Goal: Transaction & Acquisition: Purchase product/service

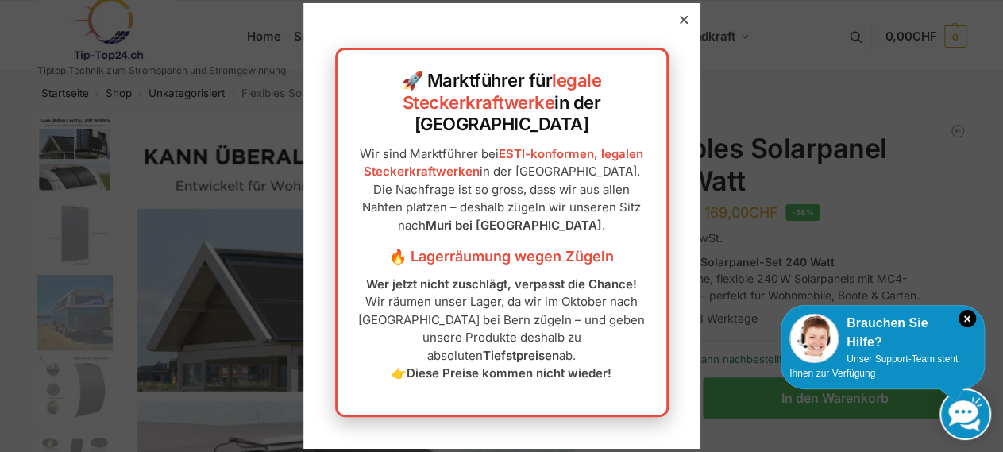
click at [679, 24] on icon at bounding box center [683, 20] width 8 height 8
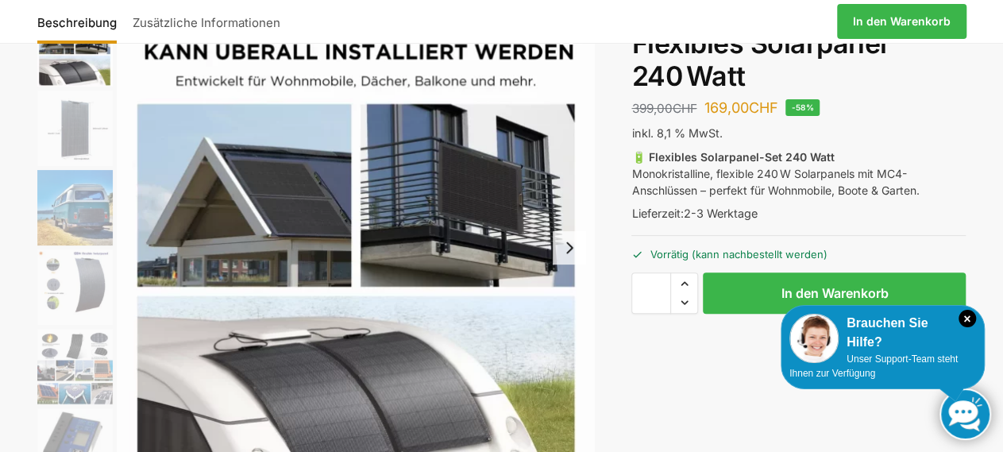
scroll to position [65, 0]
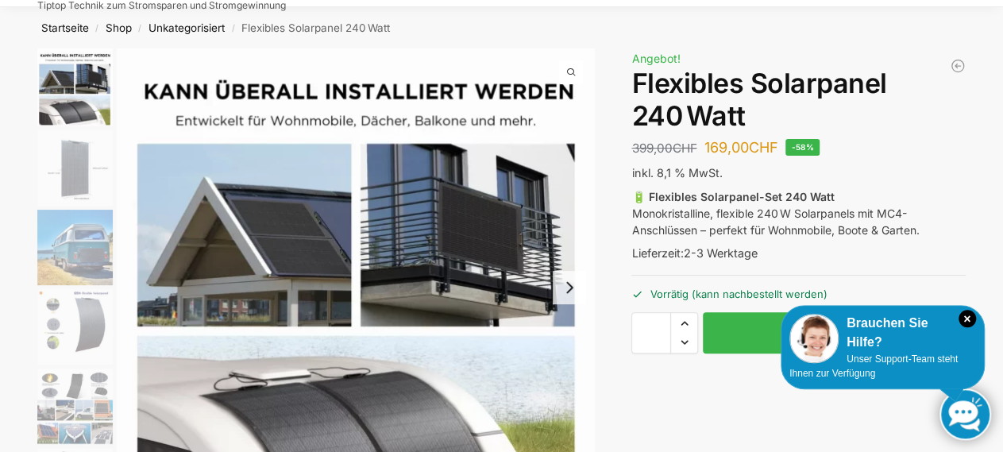
click at [490, 292] on img "1 / 9" at bounding box center [356, 287] width 478 height 478
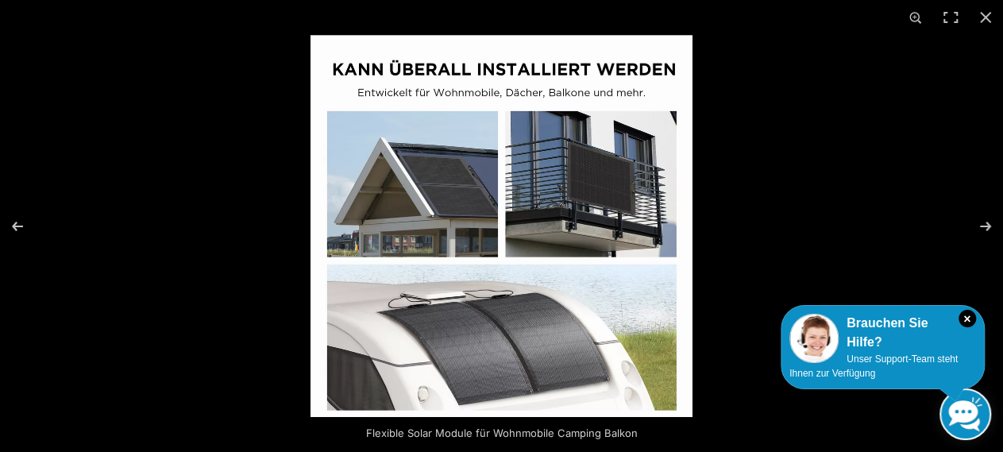
scroll to position [403, 0]
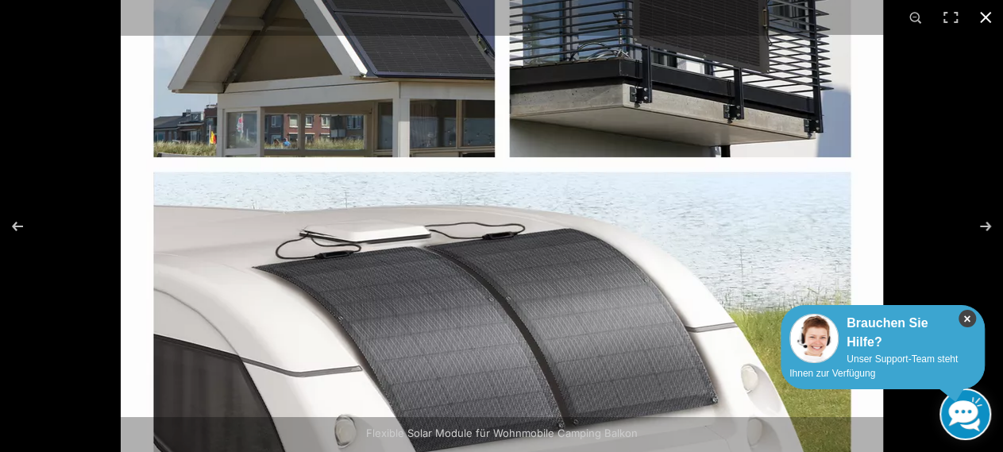
click at [969, 317] on icon "×" at bounding box center [967, 318] width 17 height 17
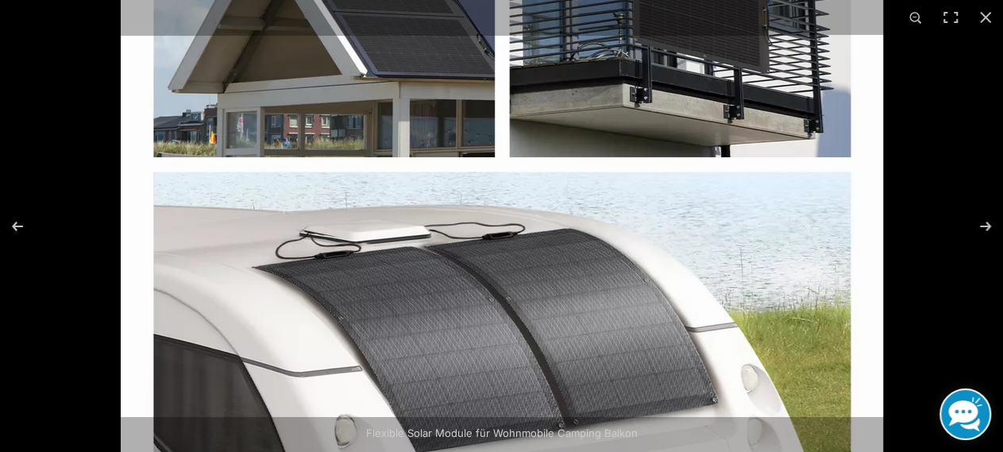
click at [628, 261] on img at bounding box center [502, 95] width 763 height 763
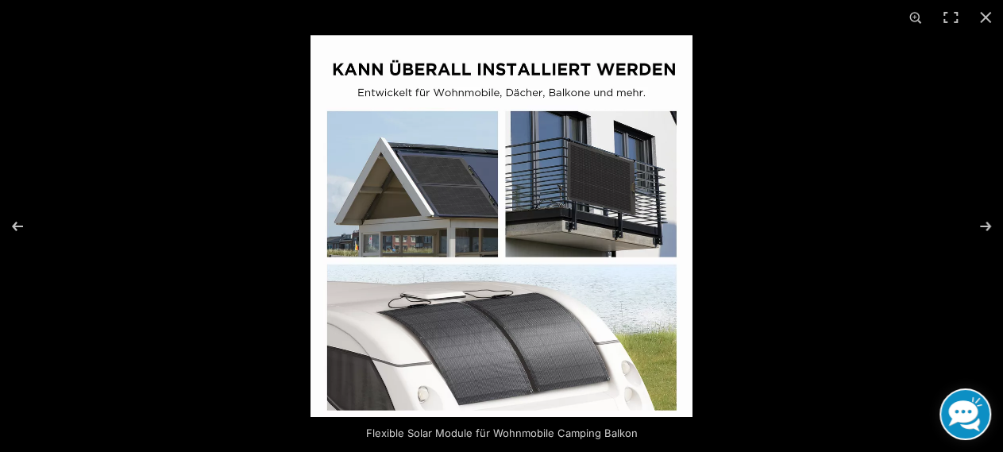
click at [614, 388] on img at bounding box center [502, 226] width 382 height 382
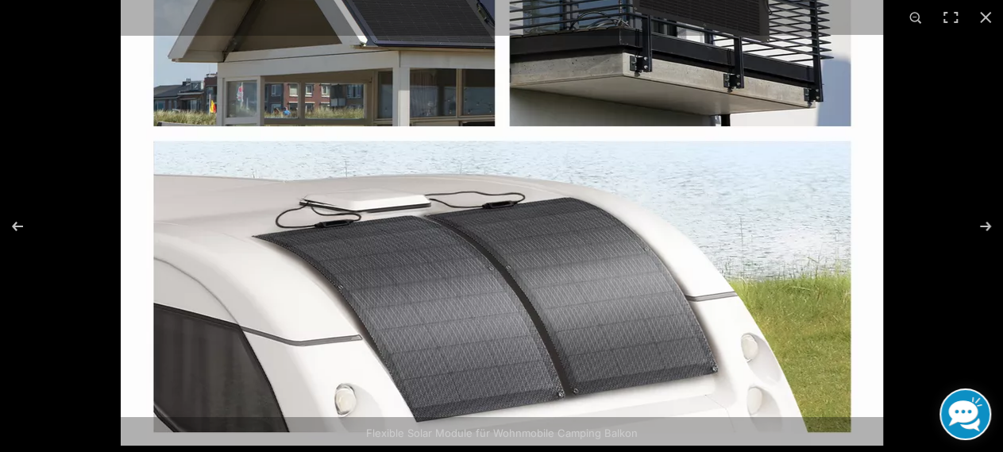
click at [614, 388] on img at bounding box center [502, 64] width 763 height 763
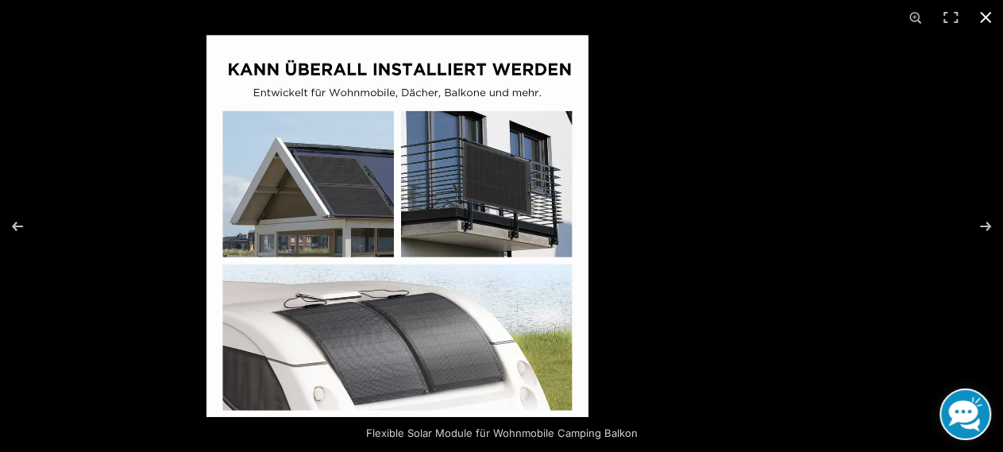
click at [624, 332] on div at bounding box center [708, 261] width 1003 height 452
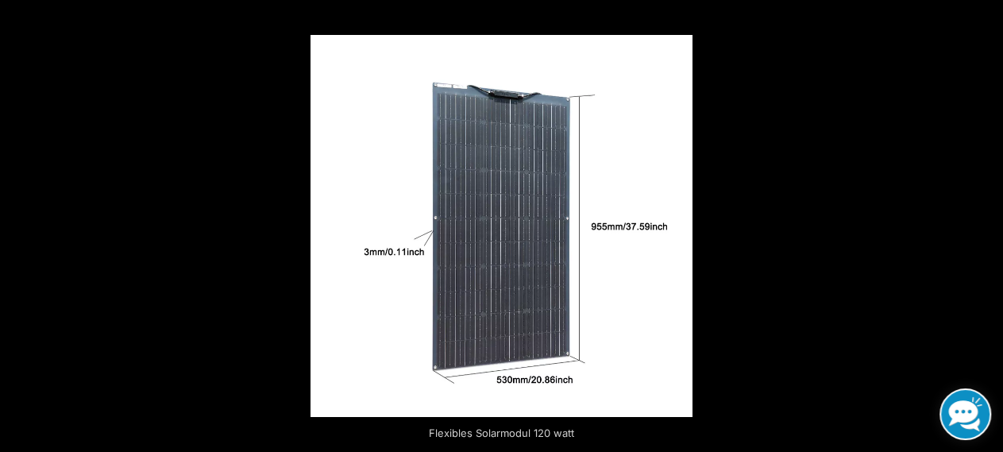
scroll to position [65, 0]
